Goal: Task Accomplishment & Management: Use online tool/utility

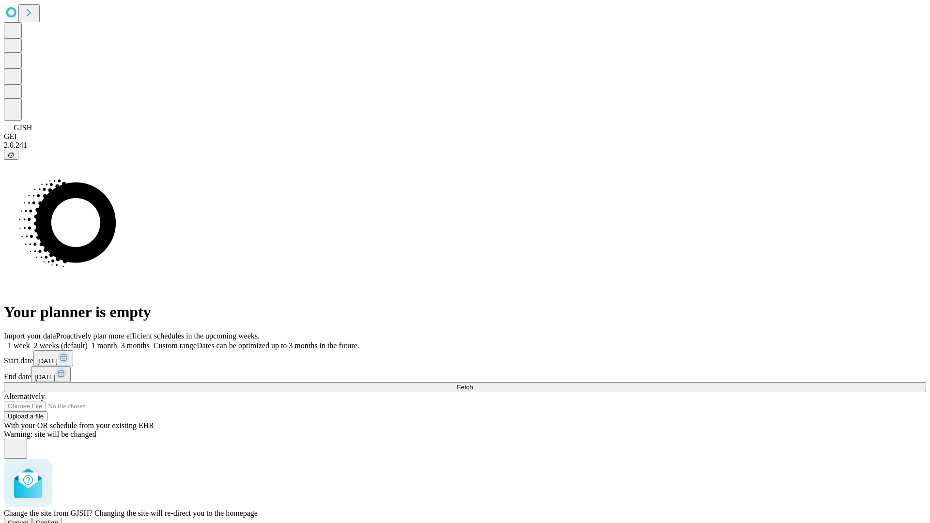
click at [59, 519] on span "Confirm" at bounding box center [47, 522] width 23 height 7
click at [30, 342] on label "1 week" at bounding box center [17, 346] width 26 height 8
click at [473, 384] on span "Fetch" at bounding box center [465, 387] width 16 height 7
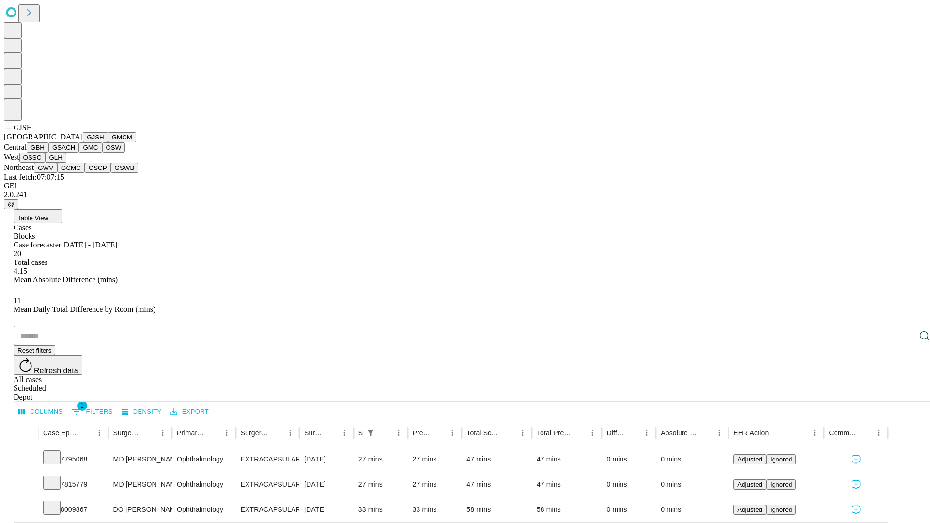
click at [108, 142] on button "GMCM" at bounding box center [122, 137] width 28 height 10
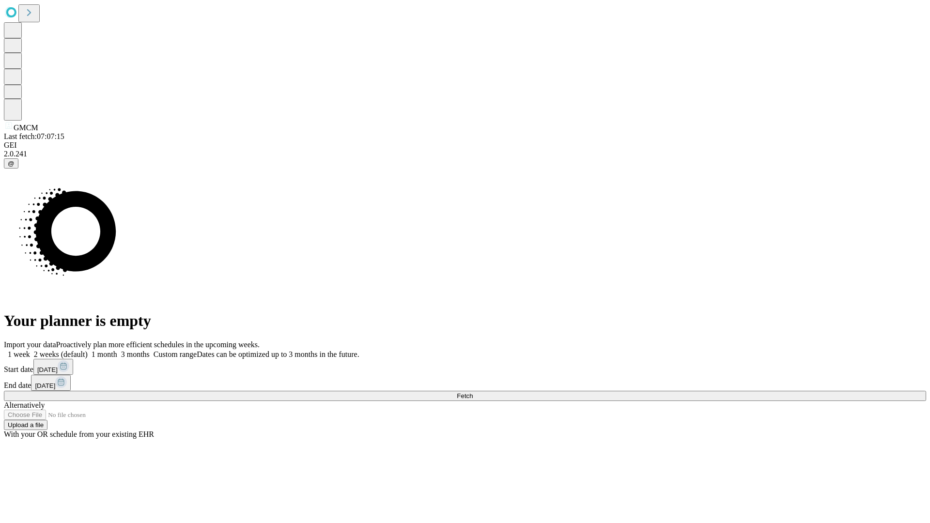
click at [30, 350] on label "1 week" at bounding box center [17, 354] width 26 height 8
click at [473, 392] on span "Fetch" at bounding box center [465, 395] width 16 height 7
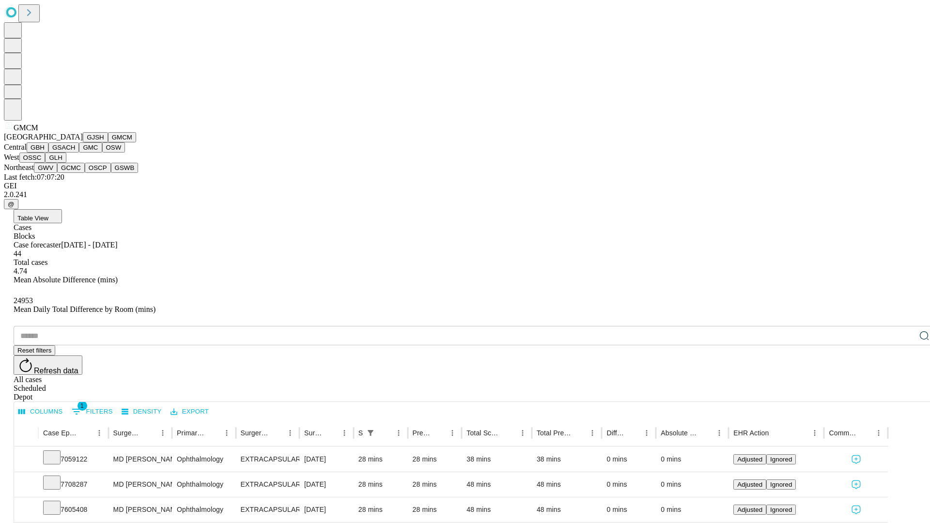
click at [48, 153] on button "GBH" at bounding box center [38, 147] width 22 height 10
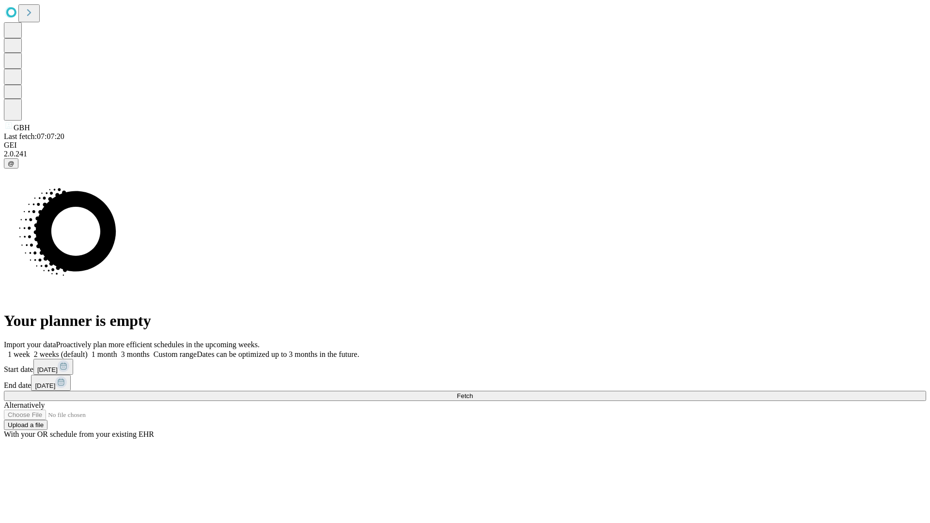
click at [30, 350] on label "1 week" at bounding box center [17, 354] width 26 height 8
click at [473, 392] on span "Fetch" at bounding box center [465, 395] width 16 height 7
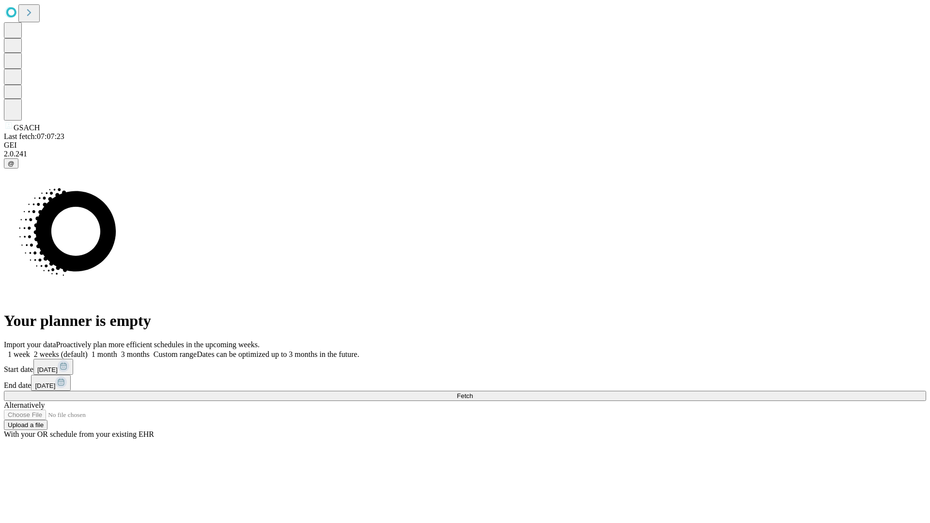
click at [30, 350] on label "1 week" at bounding box center [17, 354] width 26 height 8
click at [473, 392] on span "Fetch" at bounding box center [465, 395] width 16 height 7
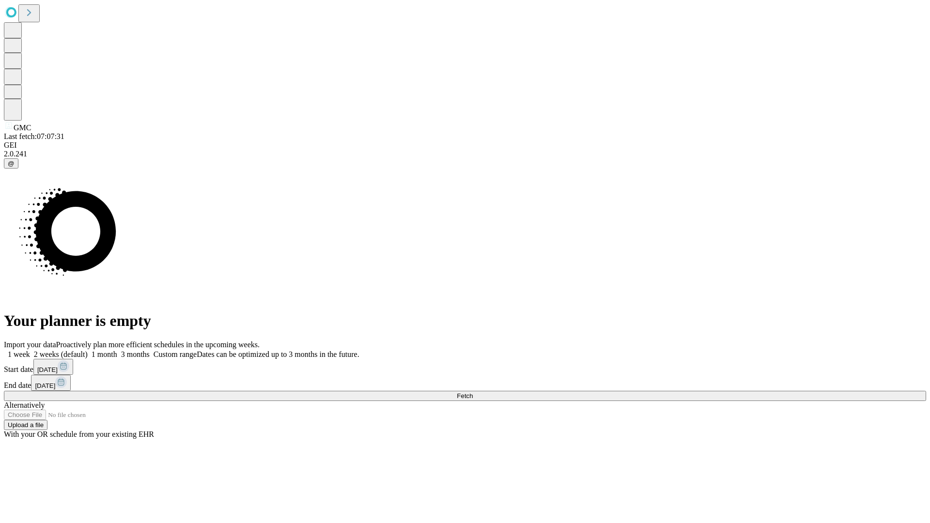
click at [30, 350] on label "1 week" at bounding box center [17, 354] width 26 height 8
click at [473, 392] on span "Fetch" at bounding box center [465, 395] width 16 height 7
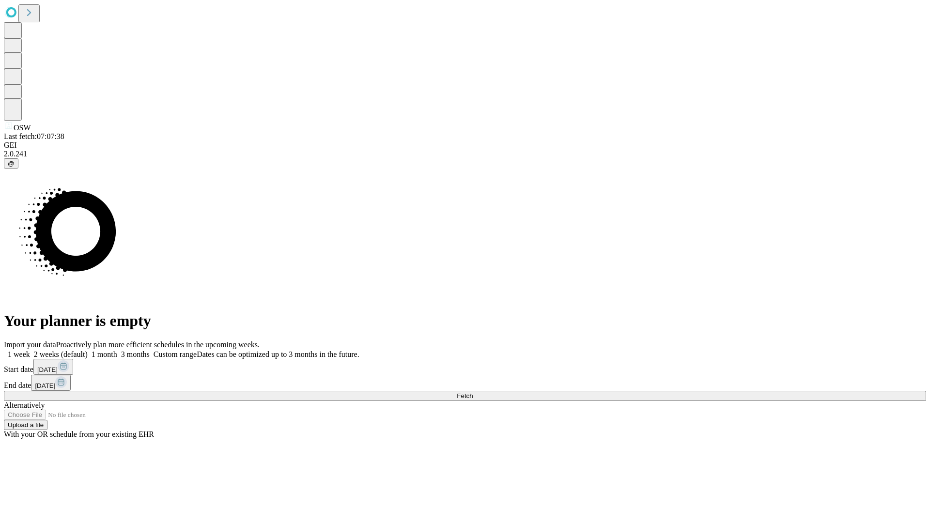
click at [30, 350] on label "1 week" at bounding box center [17, 354] width 26 height 8
click at [473, 392] on span "Fetch" at bounding box center [465, 395] width 16 height 7
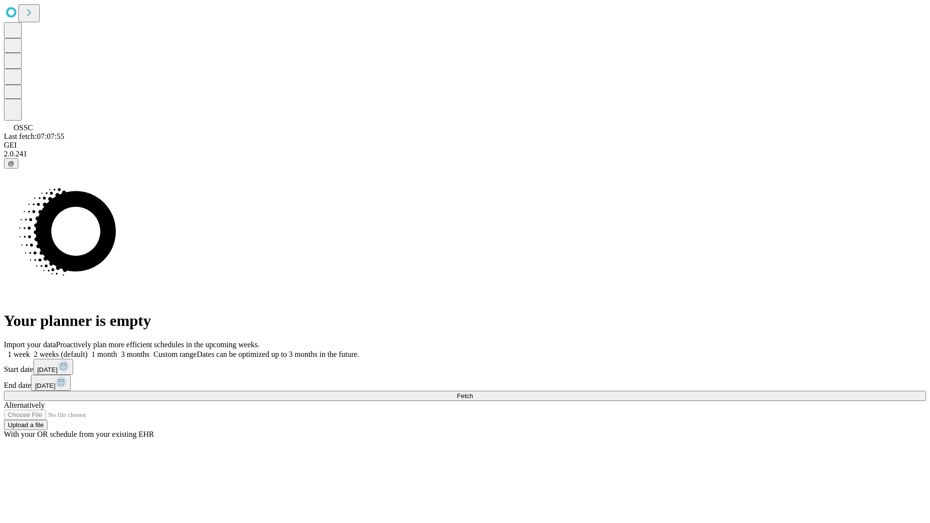
click at [473, 392] on span "Fetch" at bounding box center [465, 395] width 16 height 7
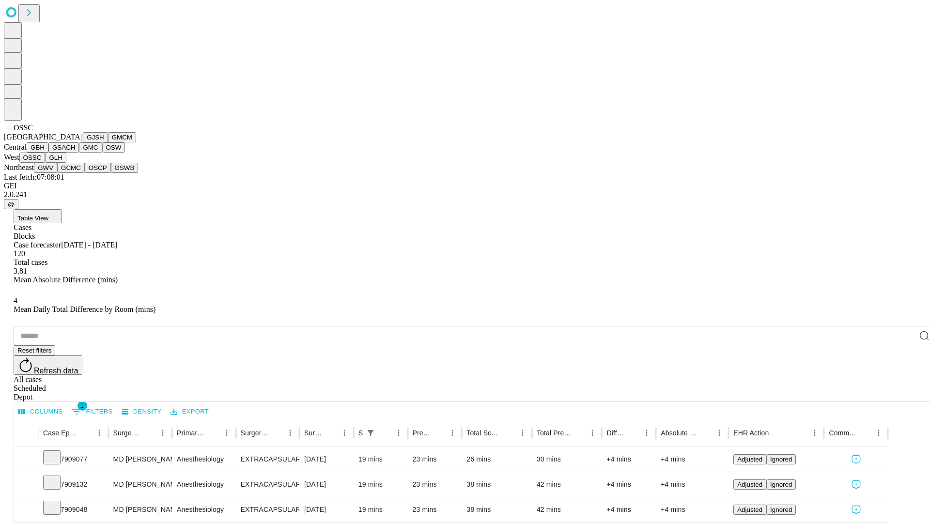
click at [66, 163] on button "GLH" at bounding box center [55, 158] width 21 height 10
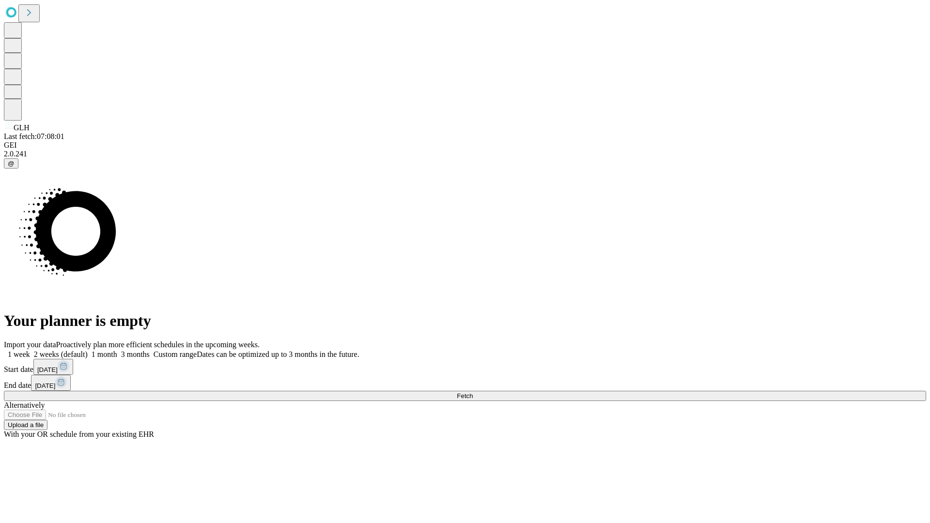
click at [473, 392] on span "Fetch" at bounding box center [465, 395] width 16 height 7
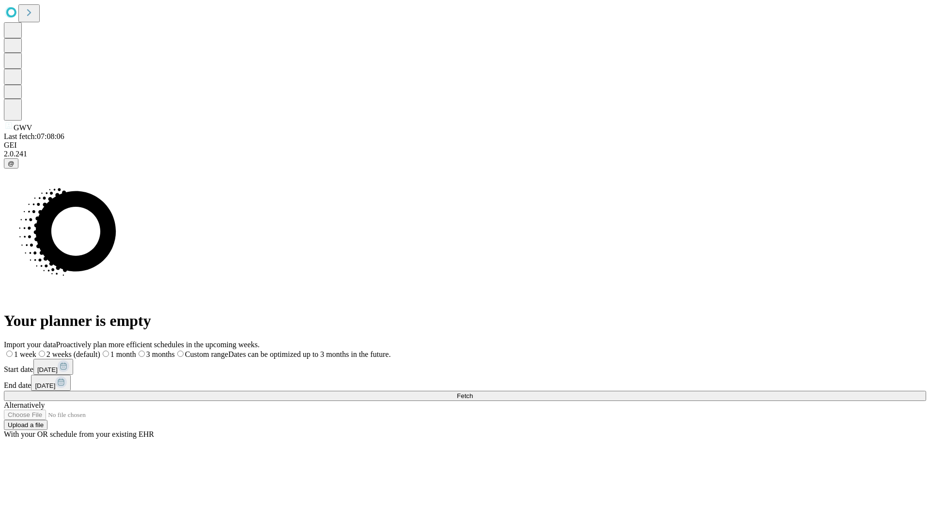
click at [473, 392] on span "Fetch" at bounding box center [465, 395] width 16 height 7
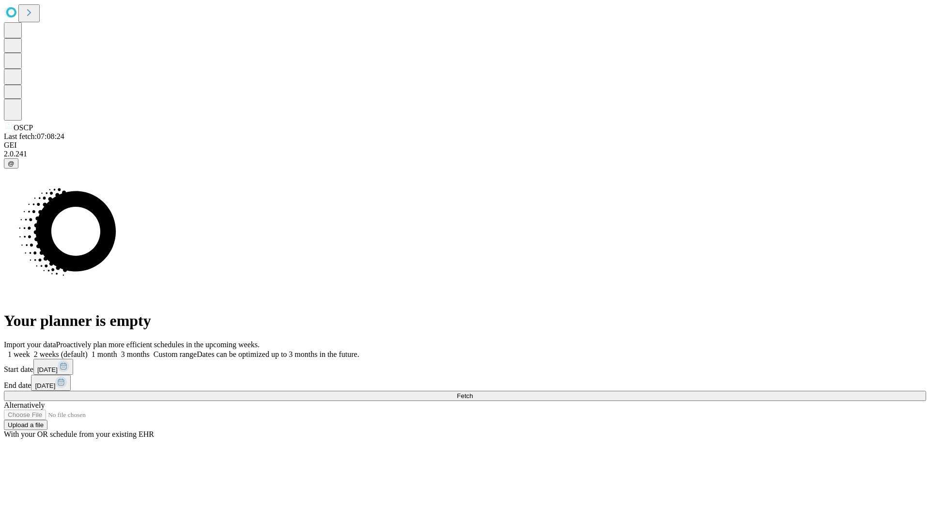
click at [473, 392] on span "Fetch" at bounding box center [465, 395] width 16 height 7
